Goal: Task Accomplishment & Management: Manage account settings

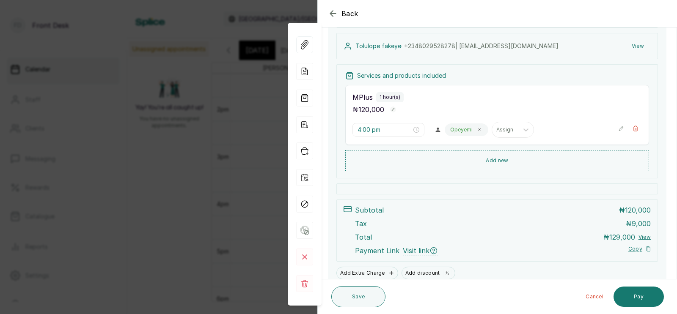
scroll to position [91, 0]
click at [241, 123] on div "Back Appointment Details Edit appointment 🚶 Walk-in (booked by Front Desk) Make…" at bounding box center [338, 157] width 677 height 314
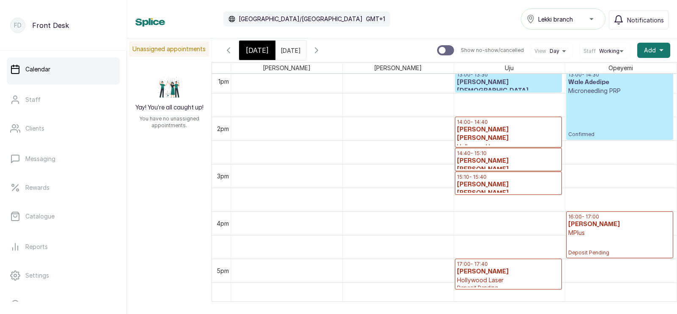
scroll to position [598, 0]
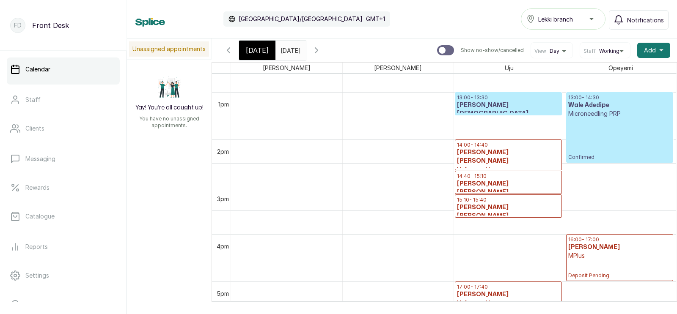
click at [521, 149] on h3 "[PERSON_NAME] [PERSON_NAME]" at bounding box center [508, 157] width 103 height 17
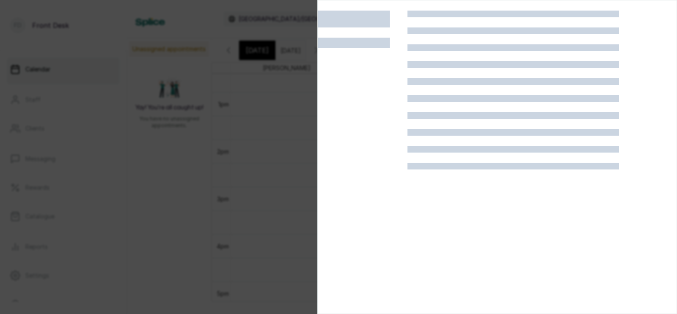
click at [239, 113] on div at bounding box center [338, 157] width 677 height 314
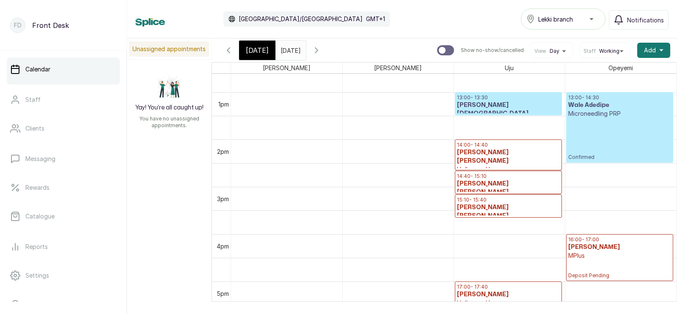
click at [257, 50] on span "[DATE]" at bounding box center [257, 50] width 23 height 10
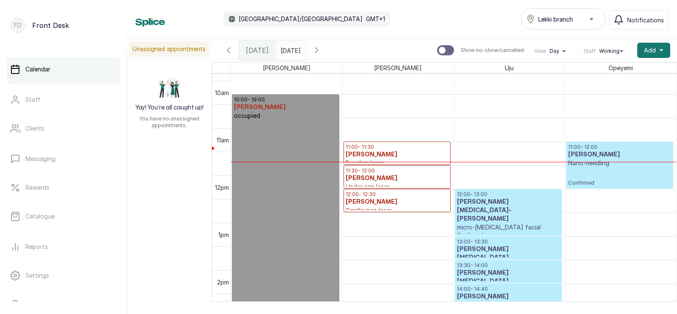
scroll to position [453, 0]
click at [370, 175] on h3 "[PERSON_NAME]" at bounding box center [397, 179] width 103 height 8
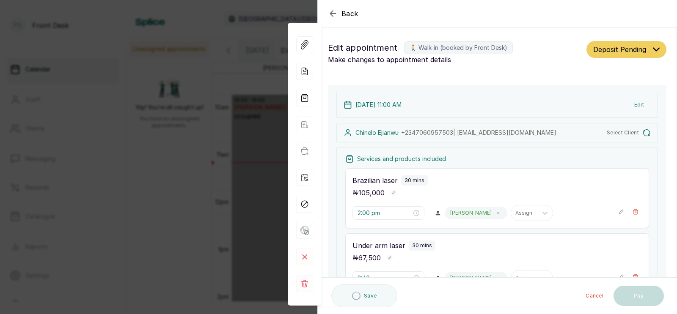
type input "11:00 am"
type input "11:30 am"
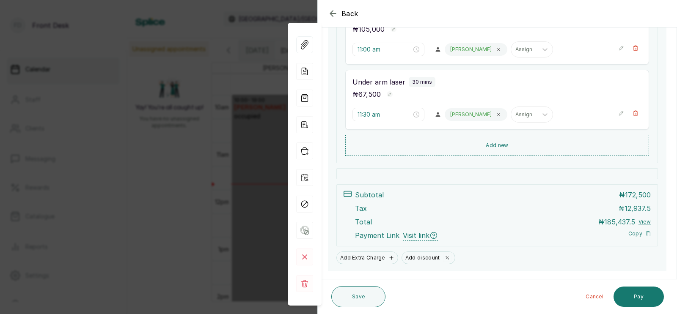
scroll to position [193, 0]
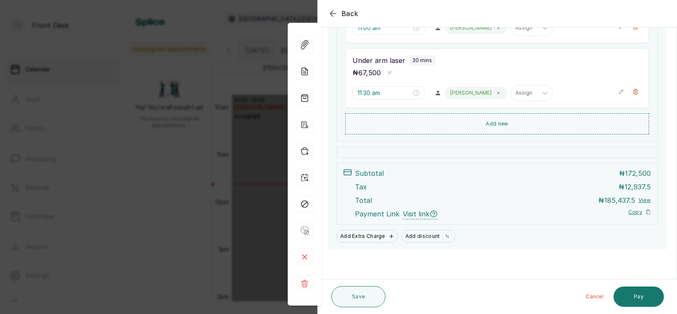
click at [215, 149] on div "Back Appointment Details Edit appointment 🚶 Walk-in (booked by Front Desk) Make…" at bounding box center [338, 157] width 677 height 314
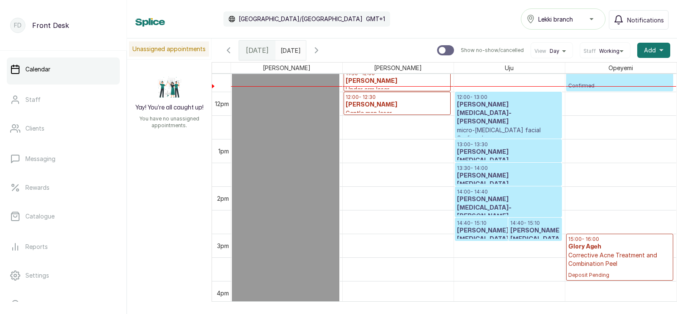
scroll to position [0, 0]
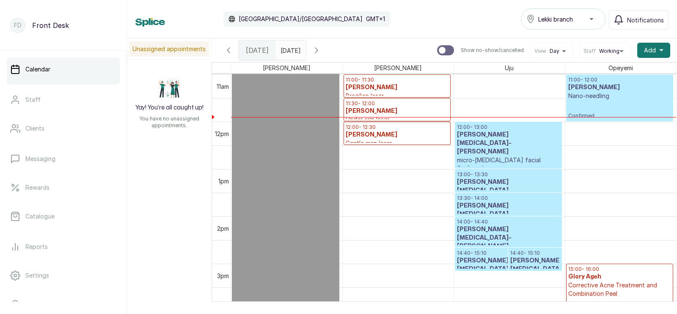
click at [502, 184] on h3 "[PERSON_NAME][MEDICAL_DATA]-[PERSON_NAME]" at bounding box center [508, 190] width 103 height 25
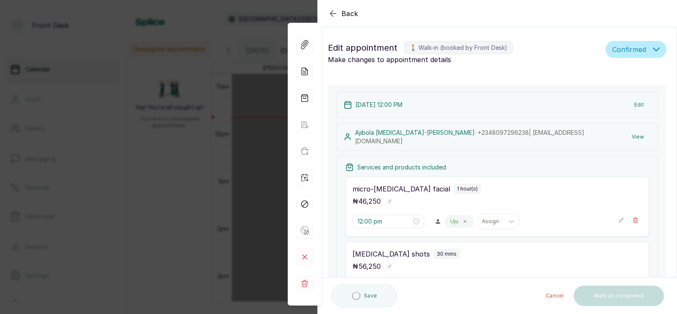
type input "12:00 pm"
type input "1:00 pm"
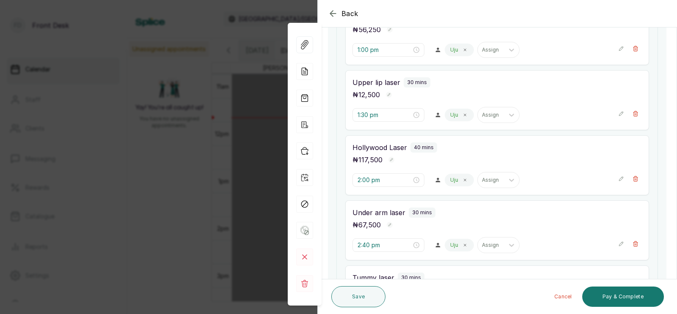
scroll to position [270, 0]
click at [225, 212] on div "Back Appointment Details Edit appointment 🚶 Walk-in (booked by Front Desk) Make…" at bounding box center [338, 157] width 677 height 314
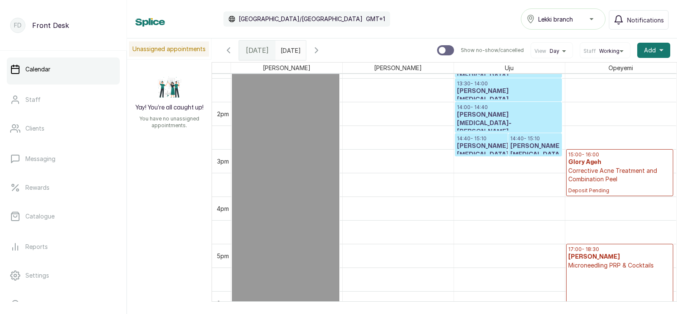
scroll to position [637, 0]
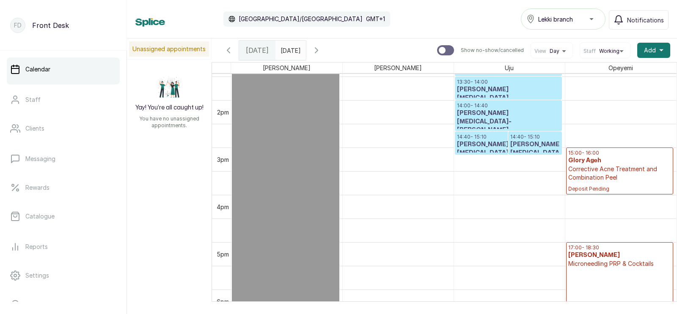
click at [228, 49] on icon "button" at bounding box center [228, 50] width 3 height 5
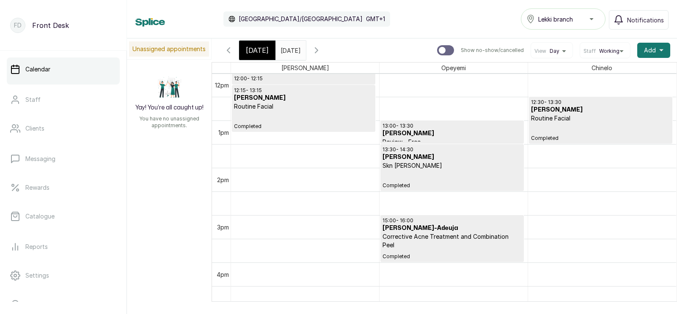
scroll to position [561, 0]
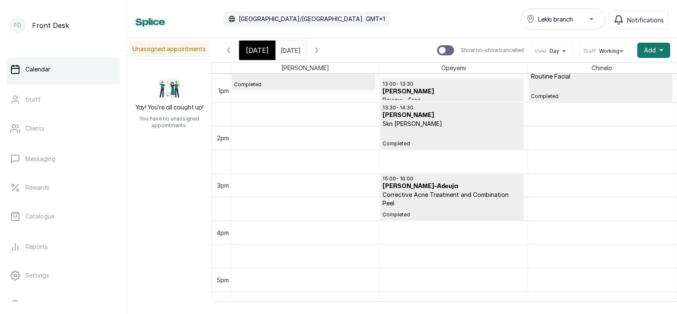
click at [322, 49] on icon "button" at bounding box center [316, 50] width 10 height 10
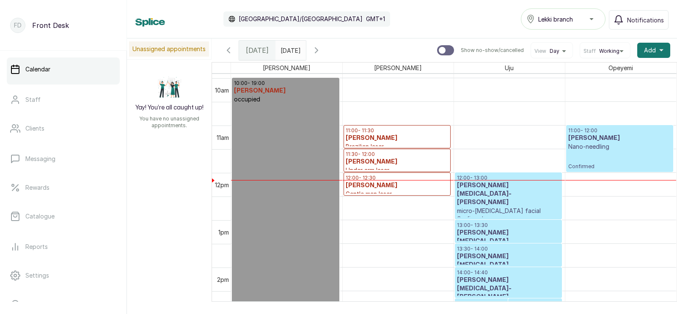
click at [375, 190] on h3 "[PERSON_NAME]" at bounding box center [397, 186] width 103 height 8
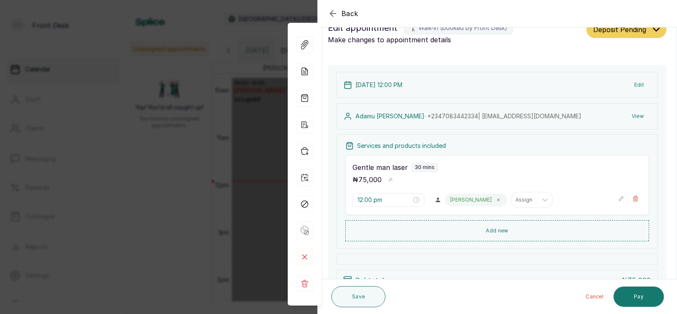
scroll to position [25, 0]
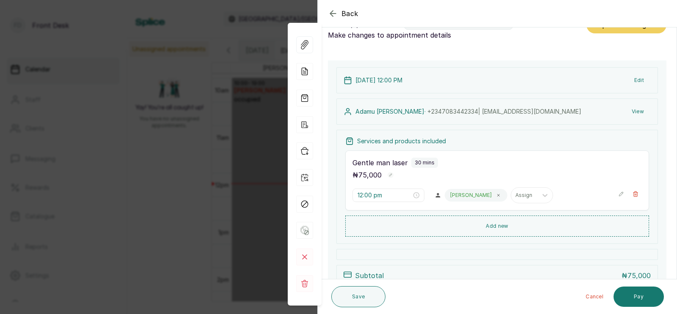
click at [220, 118] on div "Back Appointment Details Edit appointment 🚶 Walk-in (booked by Front Desk) Make…" at bounding box center [338, 157] width 677 height 314
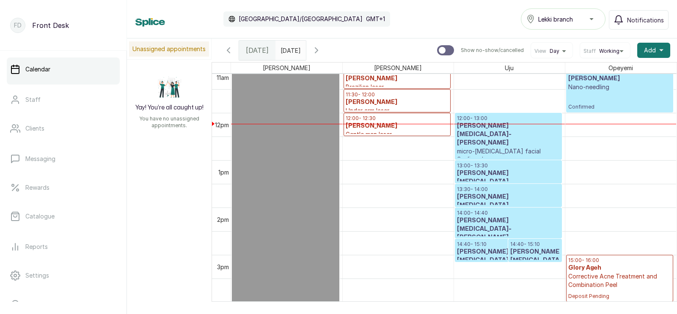
scroll to position [536, 0]
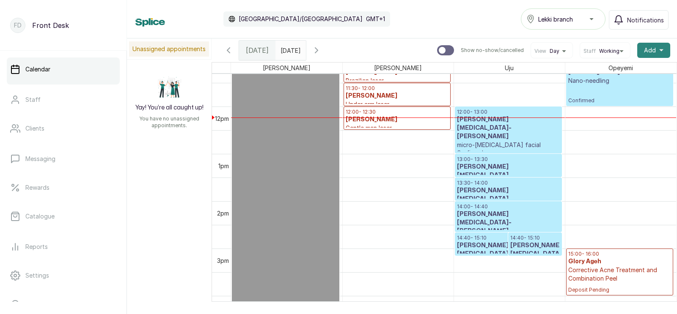
click at [648, 52] on span "Add" at bounding box center [650, 50] width 12 height 8
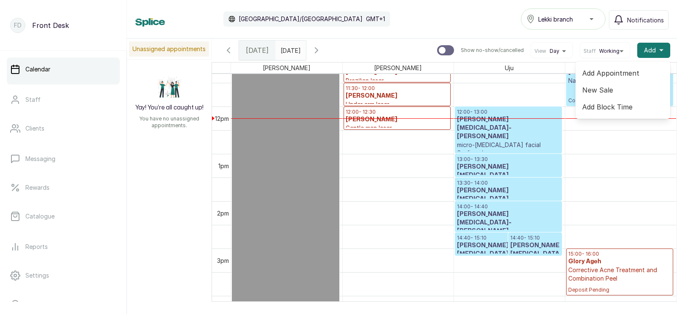
click at [616, 72] on span "Add Appointment" at bounding box center [622, 73] width 81 height 10
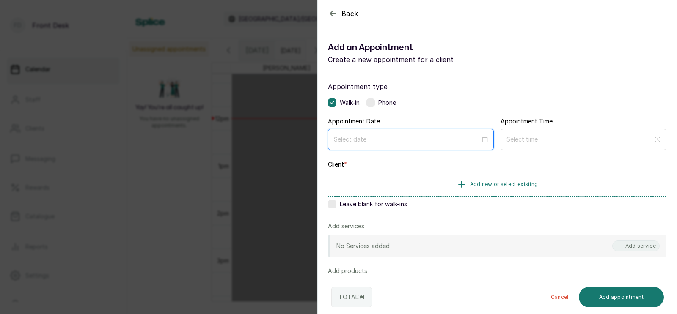
click at [367, 142] on input at bounding box center [407, 139] width 146 height 9
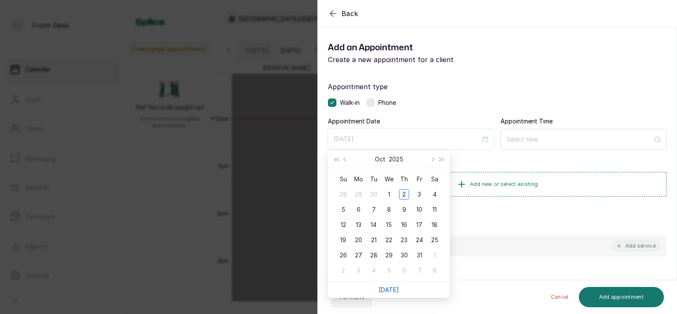
type input "[DATE]"
click at [388, 287] on link "[DATE]" at bounding box center [389, 289] width 20 height 7
type input "[DATE]"
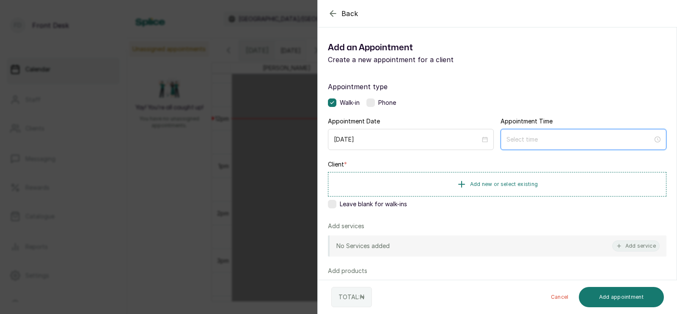
click at [527, 142] on input at bounding box center [579, 139] width 146 height 9
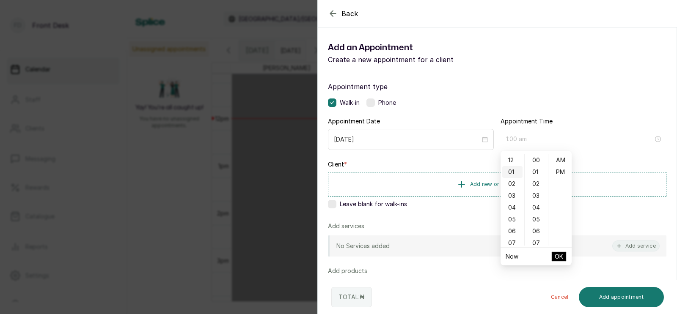
click at [512, 167] on div "01" at bounding box center [512, 172] width 20 height 12
click at [562, 172] on div "PM" at bounding box center [560, 172] width 20 height 12
type input "1:00 pm"
click at [558, 254] on span "OK" at bounding box center [559, 257] width 8 height 16
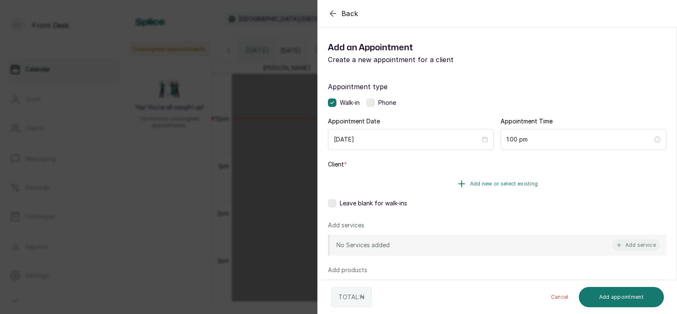
click at [481, 185] on span "Add new or select existing" at bounding box center [504, 184] width 68 height 7
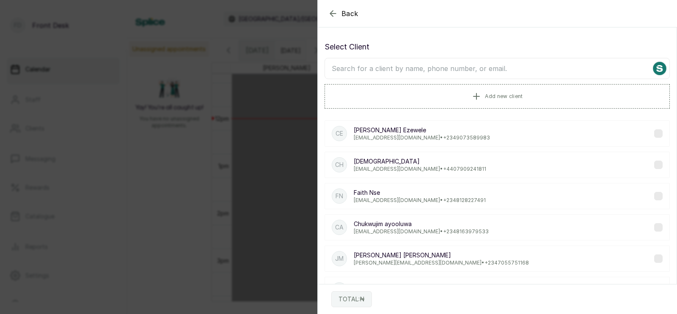
click at [449, 68] on input "text" at bounding box center [497, 68] width 345 height 21
type input "joy j"
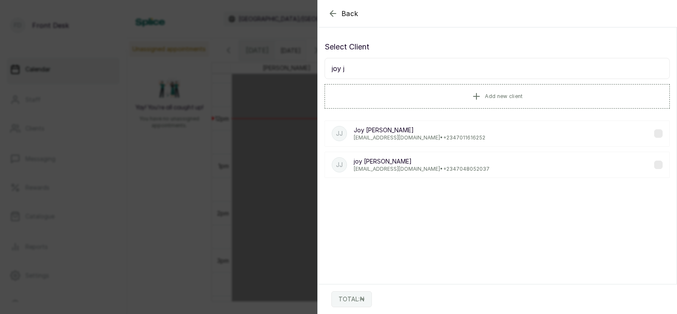
click at [423, 162] on p "[PERSON_NAME]" at bounding box center [422, 161] width 136 height 8
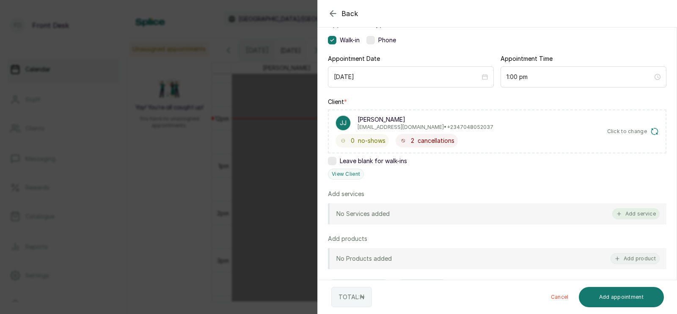
scroll to position [69, 0]
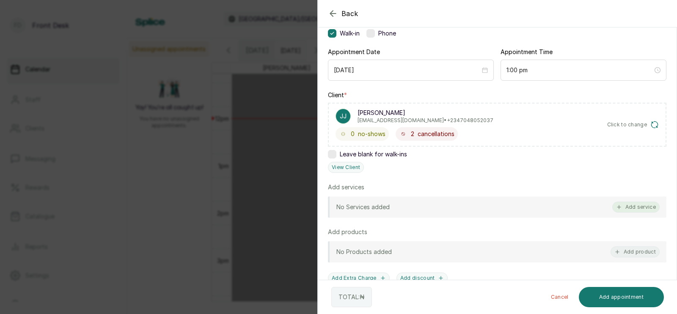
click at [636, 208] on button "Add service" at bounding box center [635, 207] width 47 height 11
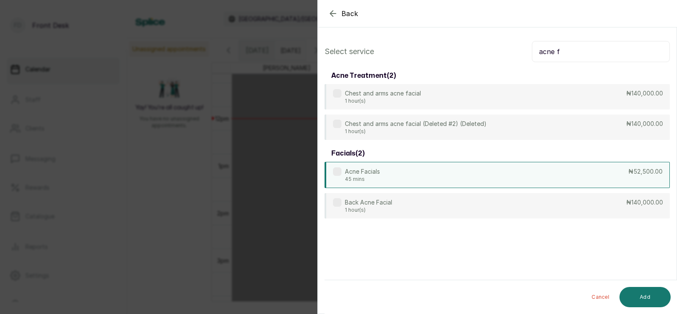
type input "acne f"
click at [383, 176] on div "Acne Facials 45 mins ₦52,500.00" at bounding box center [497, 175] width 345 height 26
click at [641, 296] on button "Add" at bounding box center [644, 297] width 51 height 20
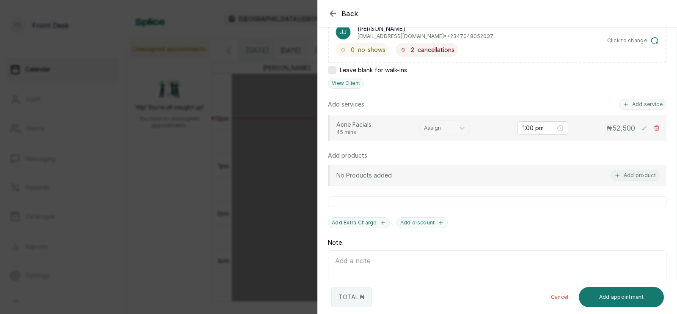
scroll to position [159, 0]
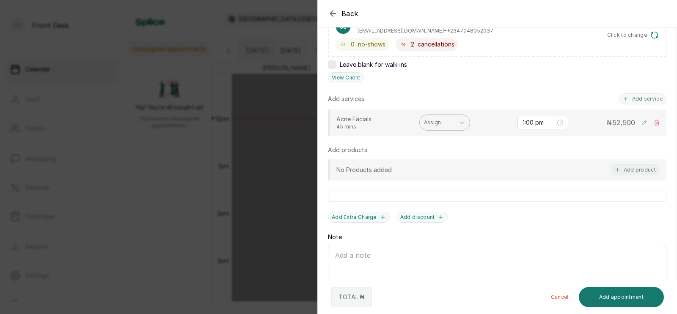
click at [432, 121] on div at bounding box center [437, 123] width 26 height 8
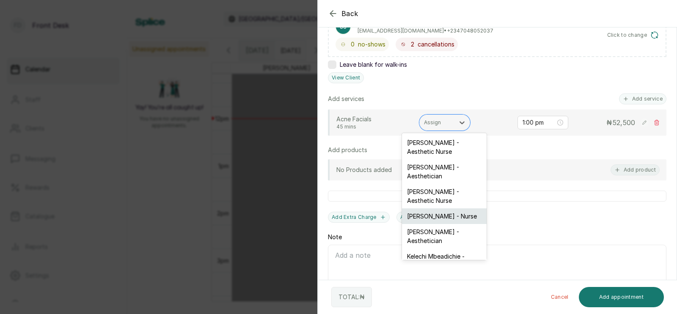
click at [428, 209] on div "[PERSON_NAME] - Nurse" at bounding box center [444, 217] width 85 height 16
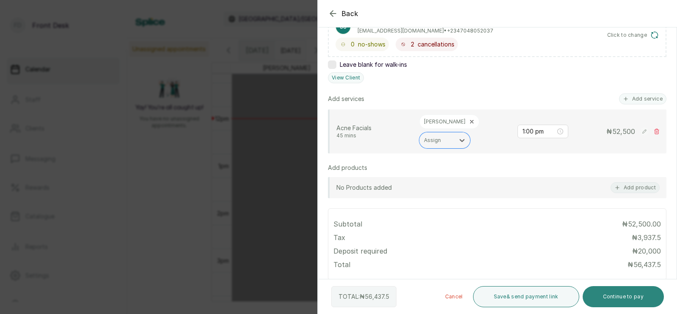
click at [613, 295] on button "Continue to pay" at bounding box center [624, 296] width 82 height 21
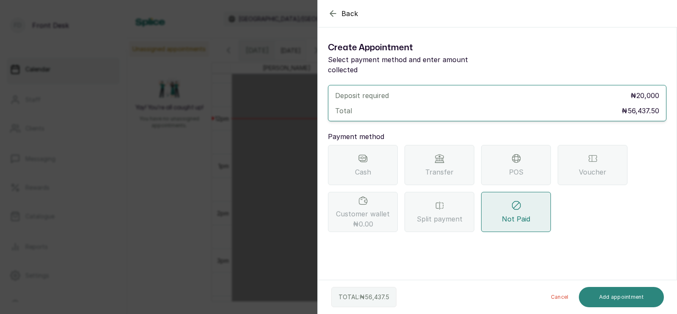
click at [435, 167] on span "Transfer" at bounding box center [439, 172] width 28 height 10
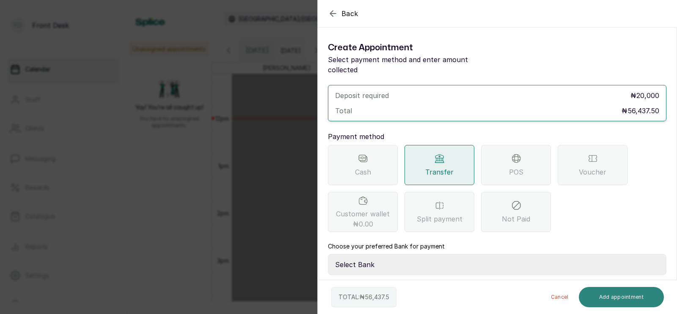
scroll to position [37, 0]
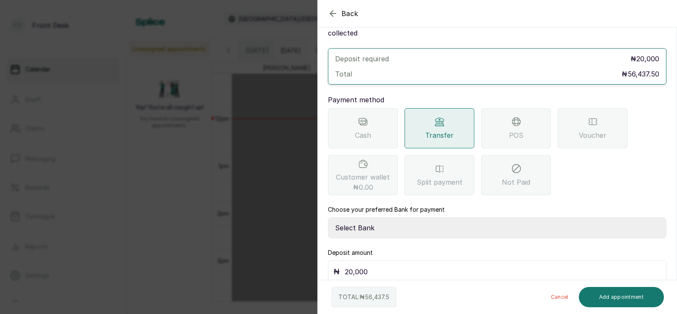
click at [364, 219] on select "Select Bank [PERSON_NAME] Fairmoney Microfinance Bank SKN ANALYTICS MED AESTH. …" at bounding box center [497, 227] width 338 height 21
select select "43272bc0-21c6-4b19-b9fb-c2093b8603c2"
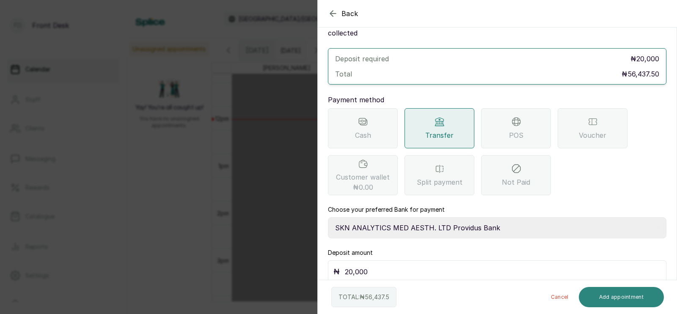
click at [626, 295] on button "Add appointment" at bounding box center [621, 297] width 85 height 20
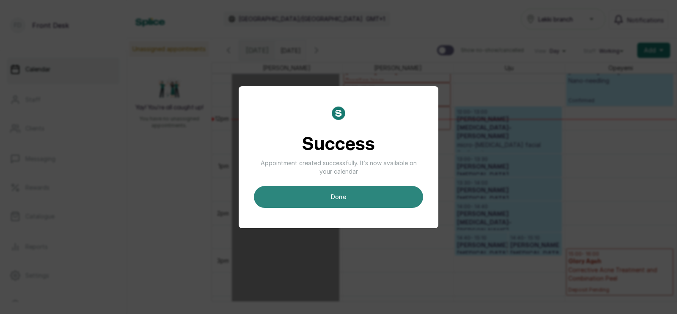
click at [338, 195] on button "done" at bounding box center [338, 197] width 169 height 22
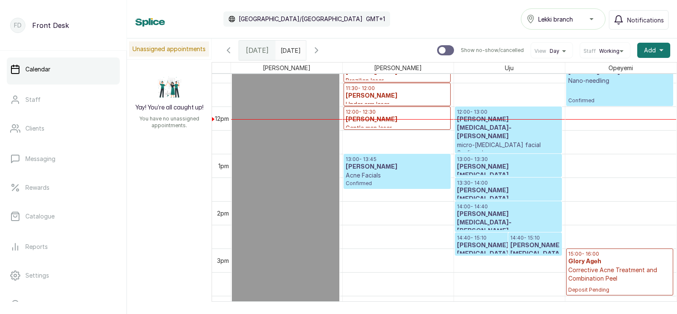
scroll to position [502, 0]
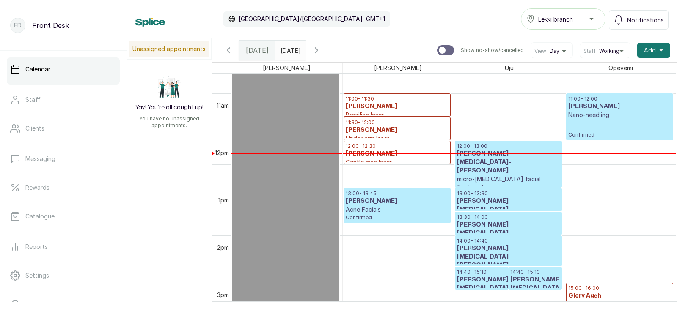
click at [372, 157] on h3 "[PERSON_NAME]" at bounding box center [397, 154] width 103 height 8
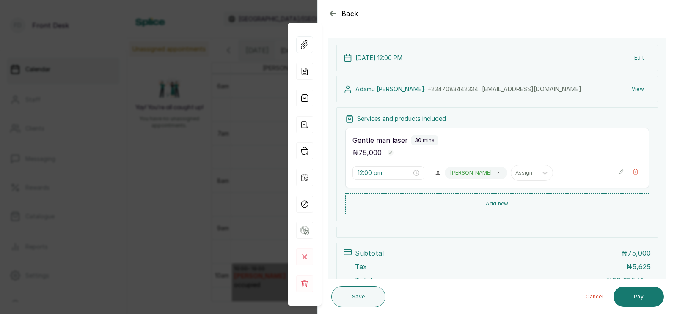
scroll to position [36, 0]
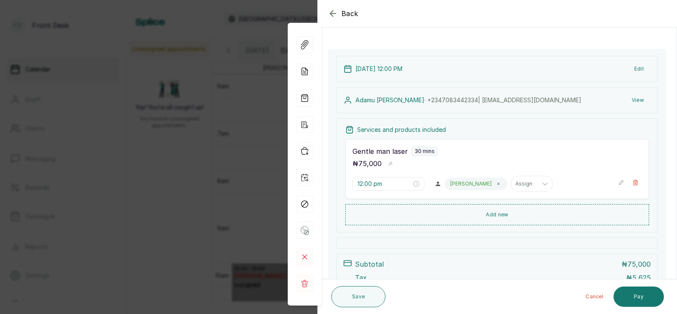
click at [216, 164] on div "Back Appointment Details Edit appointment 🚶 Walk-in (booked by Front Desk) Make…" at bounding box center [338, 157] width 677 height 314
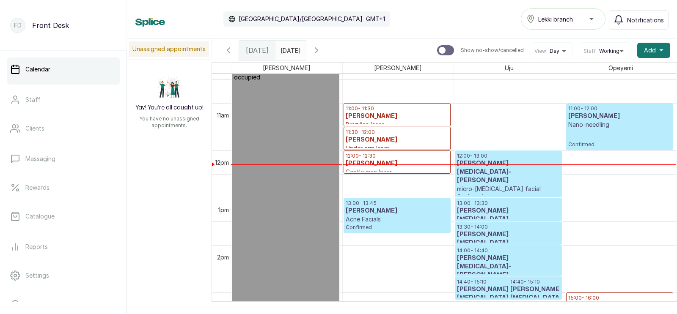
scroll to position [492, 0]
click at [585, 129] on p "Confirmed" at bounding box center [619, 138] width 103 height 19
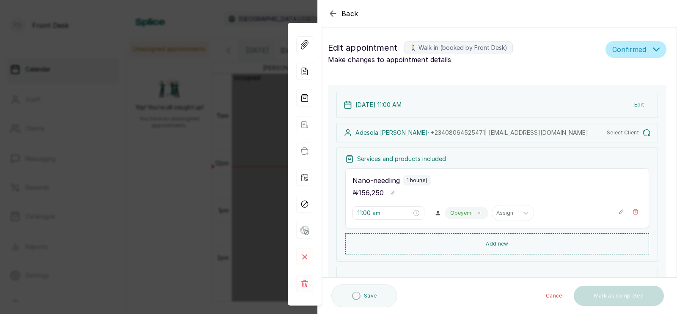
type input "11:00 am"
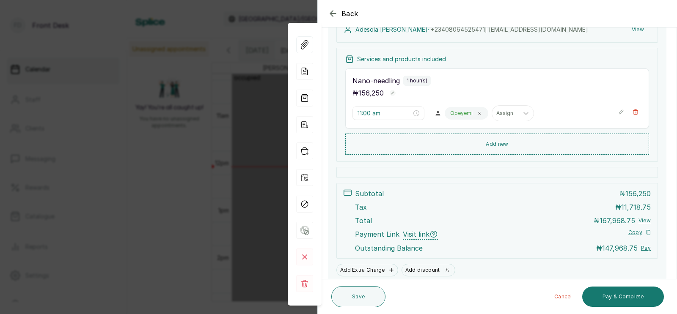
scroll to position [175, 0]
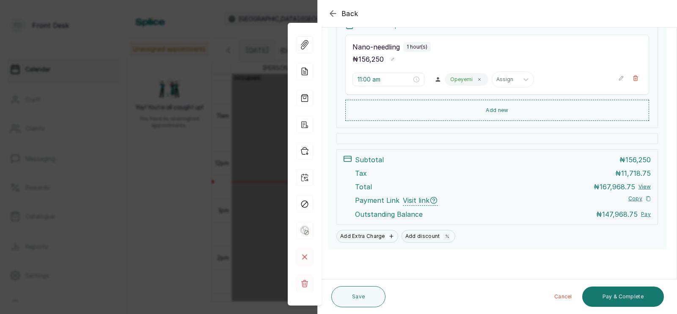
click at [216, 154] on div "Back Appointment Details Edit appointment 🚶 Walk-in (booked by Front Desk) Make…" at bounding box center [338, 157] width 677 height 314
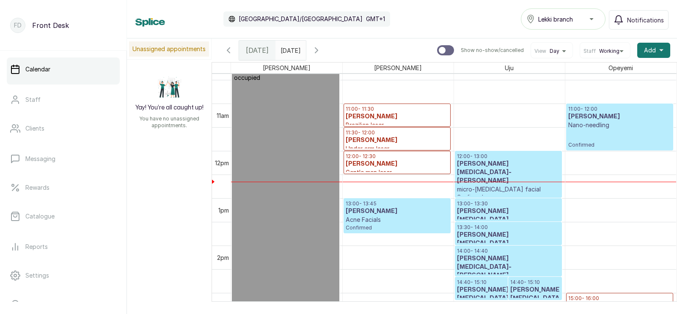
click at [391, 133] on p "11:30 - 12:00" at bounding box center [397, 132] width 103 height 7
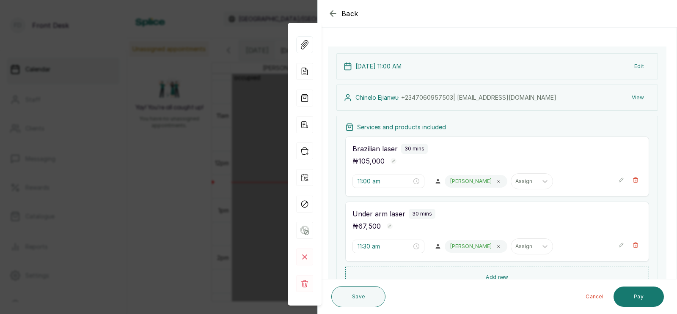
scroll to position [35, 0]
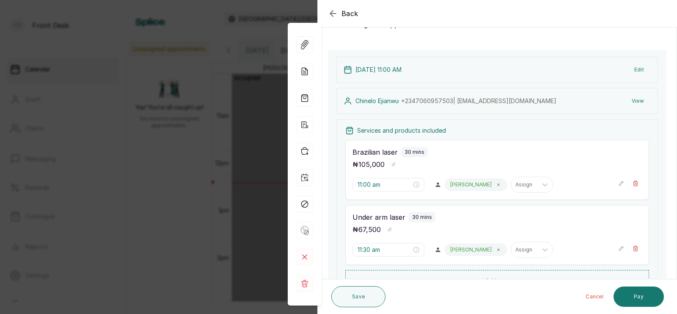
click at [229, 139] on div "Back Appointment Details Edit appointment 🚶 Walk-in (booked by Front Desk) Make…" at bounding box center [338, 157] width 677 height 314
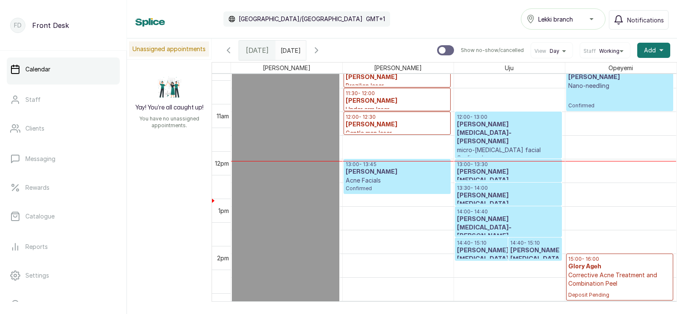
scroll to position [531, 0]
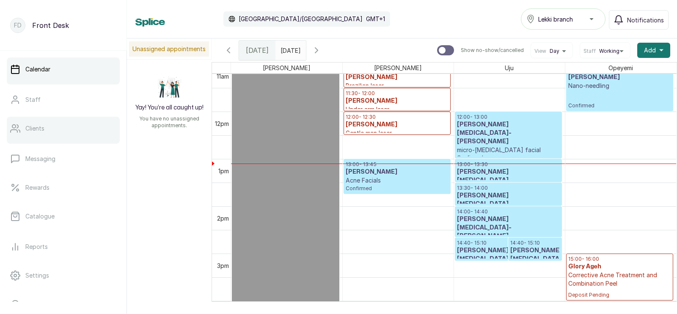
click at [34, 128] on p "Clients" at bounding box center [34, 128] width 19 height 8
